Goal: Task Accomplishment & Management: Complete application form

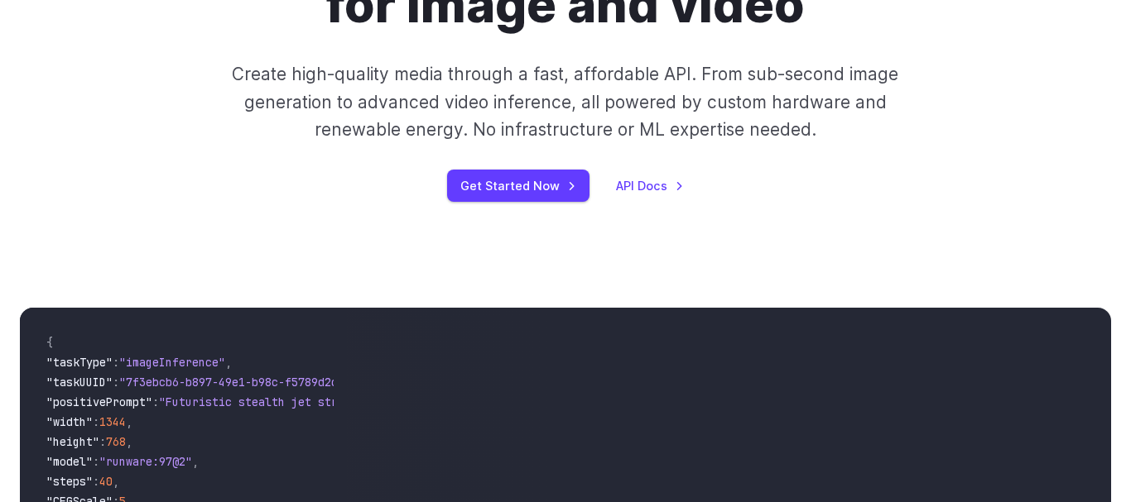
scroll to position [422, 0]
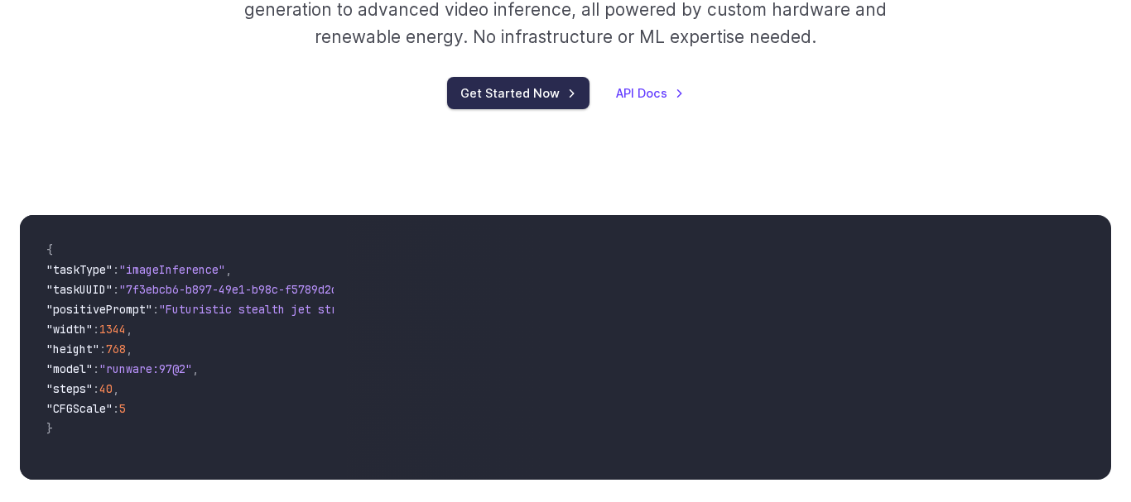
click at [532, 101] on link "Get Started Now" at bounding box center [518, 93] width 142 height 32
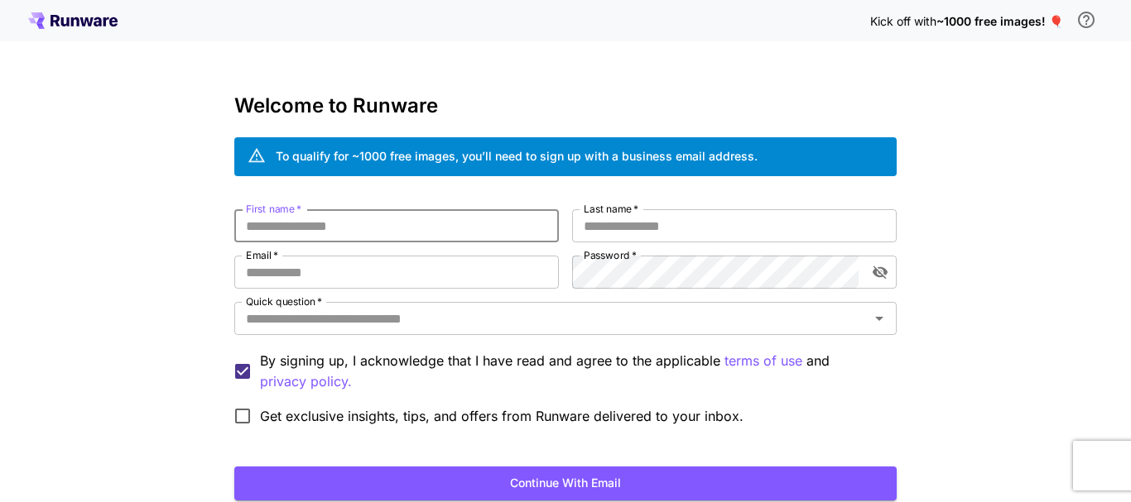
click at [483, 228] on input "First name   *" at bounding box center [396, 225] width 324 height 33
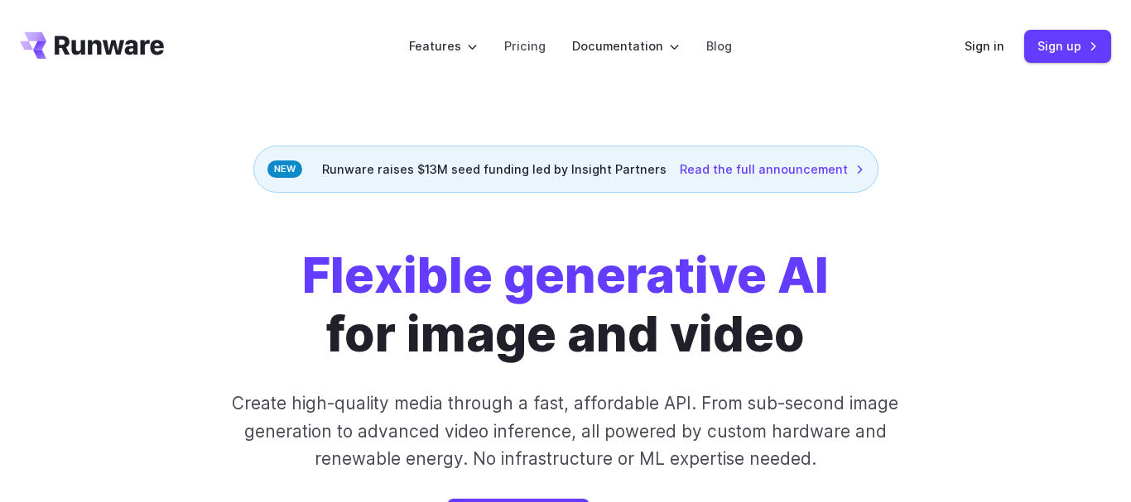
scroll to position [422, 0]
